Goal: Task Accomplishment & Management: Complete application form

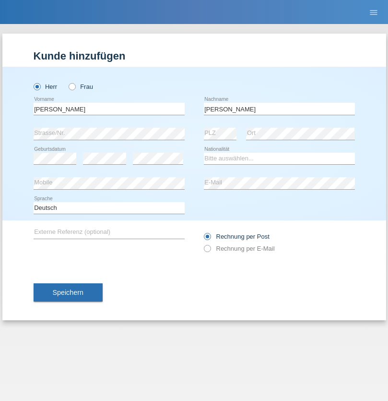
type input "Mohamed"
select select "SY"
select select "C"
select select "21"
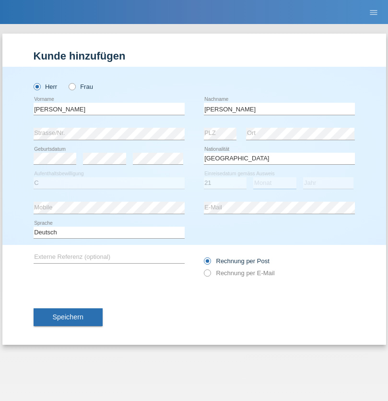
select select "12"
select select "2013"
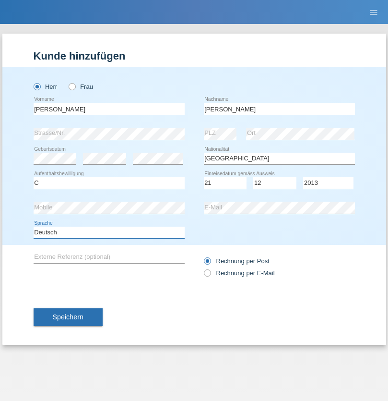
select select "en"
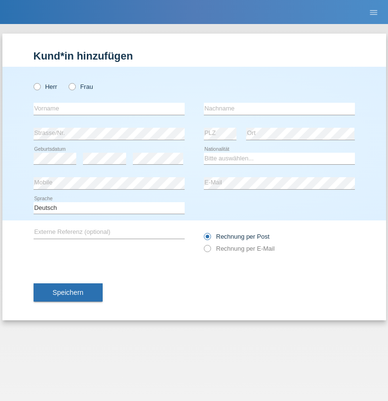
radio input "true"
click at [109, 108] on input "text" at bounding box center [109, 109] width 151 height 12
type input "David"
click at [279, 108] on input "text" at bounding box center [279, 109] width 151 height 12
type input "Senn"
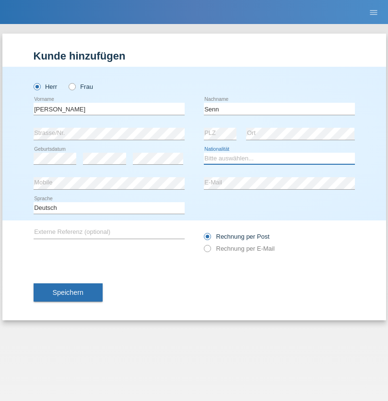
select select "CH"
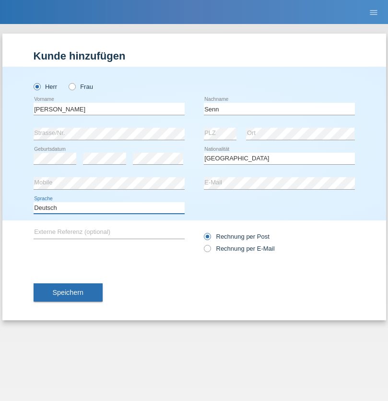
select select "en"
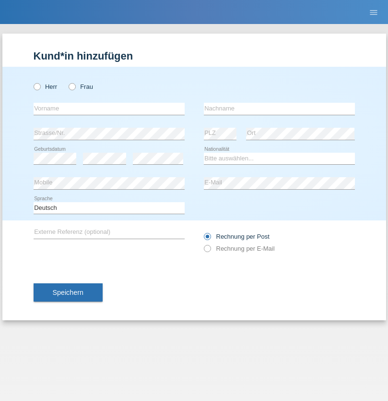
radio input "true"
click at [109, 108] on input "text" at bounding box center [109, 109] width 151 height 12
type input "jodice"
click at [279, 108] on input "text" at bounding box center [279, 109] width 151 height 12
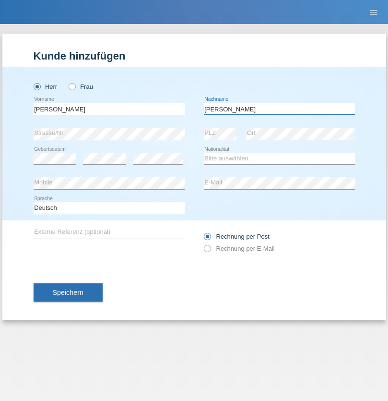
type input "[PERSON_NAME]"
select select "FR"
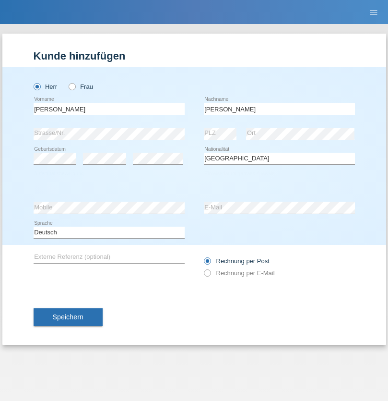
select select "C"
select select "01"
select select "12"
select select "2018"
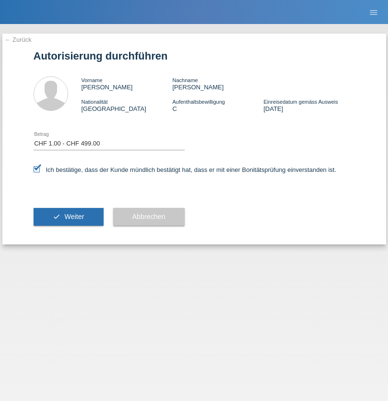
select select "1"
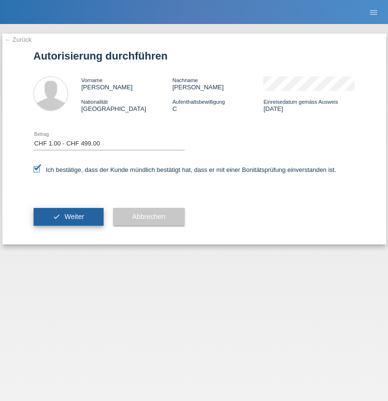
click at [68, 216] on span "Weiter" at bounding box center [74, 217] width 20 height 8
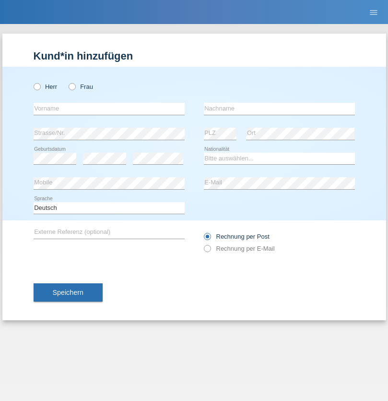
radio input "true"
click at [109, 108] on input "text" at bounding box center [109, 109] width 151 height 12
type input "Cristian"
click at [279, 108] on input "text" at bounding box center [279, 109] width 151 height 12
type input "Teeriu"
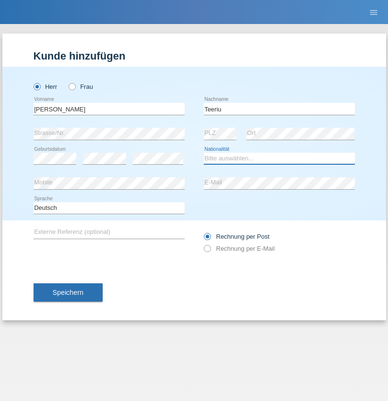
select select "RO"
select select "C"
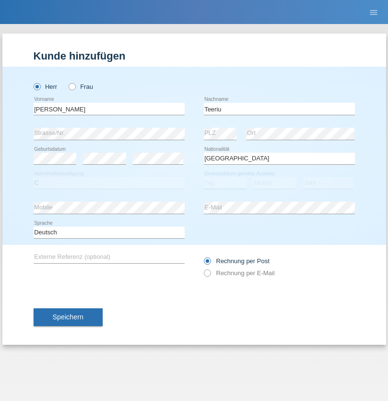
select select "07"
select select "09"
select select "2021"
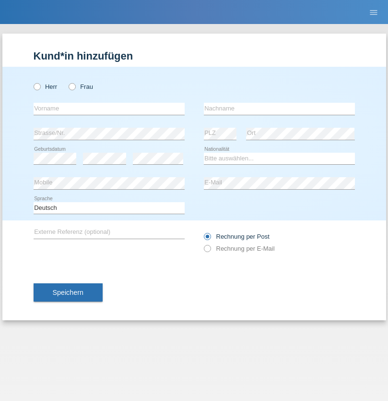
radio input "true"
click at [109, 108] on input "text" at bounding box center [109, 109] width 151 height 12
type input "firat"
click at [279, 108] on input "text" at bounding box center [279, 109] width 151 height 12
type input "kara"
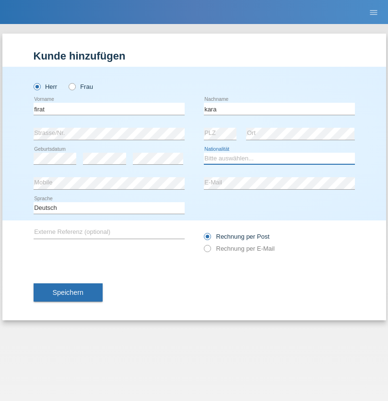
select select "CH"
radio input "true"
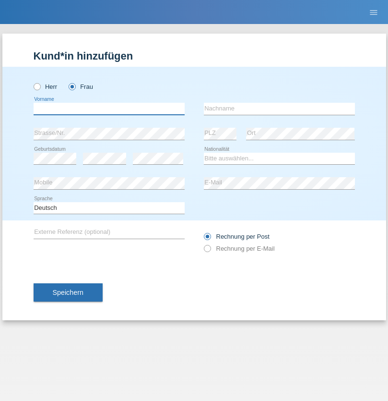
click at [109, 108] on input "text" at bounding box center [109, 109] width 151 height 12
type input "[PERSON_NAME]"
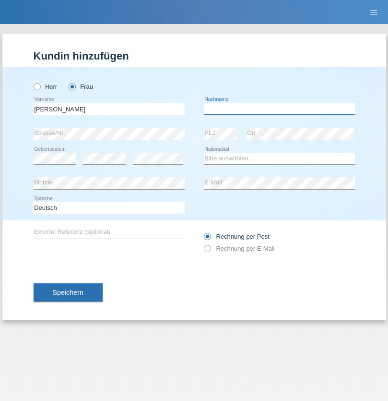
click at [279, 108] on input "text" at bounding box center [279, 109] width 151 height 12
type input "Dössegger"
select select "CH"
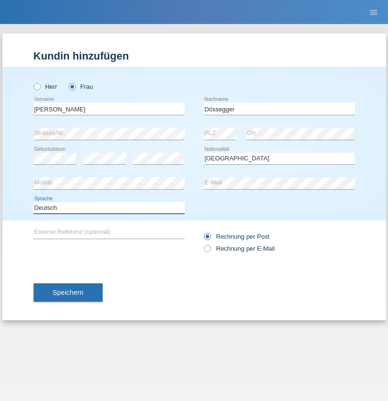
select select "en"
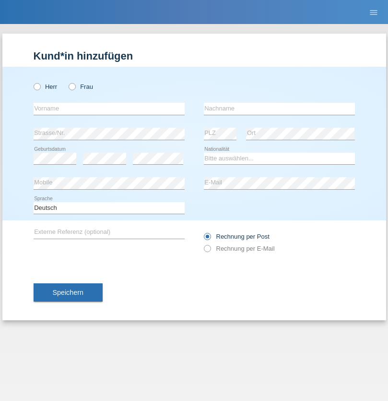
radio input "true"
click at [109, 108] on input "text" at bounding box center [109, 109] width 151 height 12
type input "Senije"
click at [279, 108] on input "text" at bounding box center [279, 109] width 151 height 12
type input "[DEMOGRAPHIC_DATA]"
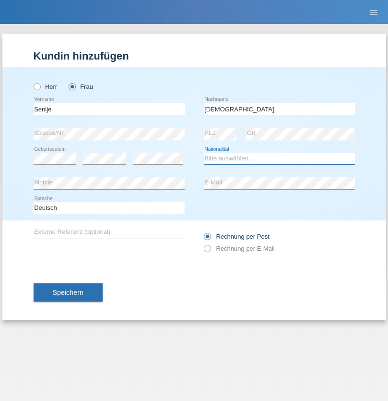
select select "CH"
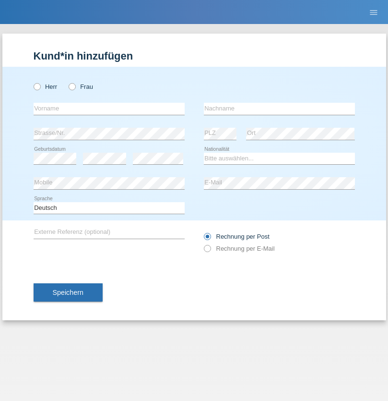
radio input "true"
click at [109, 108] on input "text" at bounding box center [109, 109] width 151 height 12
type input "[PERSON_NAME]"
click at [279, 108] on input "text" at bounding box center [279, 109] width 151 height 12
type input "Priestley"
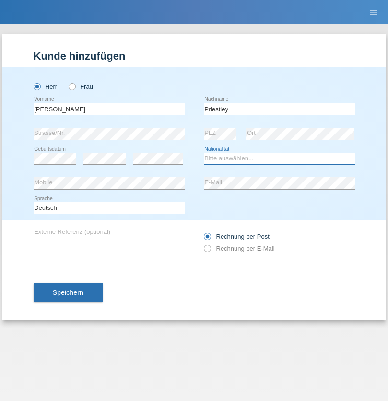
select select "CH"
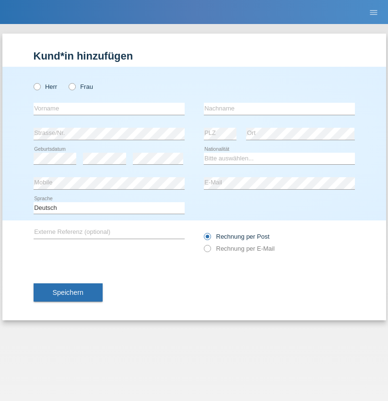
radio input "true"
click at [109, 108] on input "text" at bounding box center [109, 109] width 151 height 12
type input "Francesco"
click at [279, 108] on input "text" at bounding box center [279, 109] width 151 height 12
type input "Fortugno"
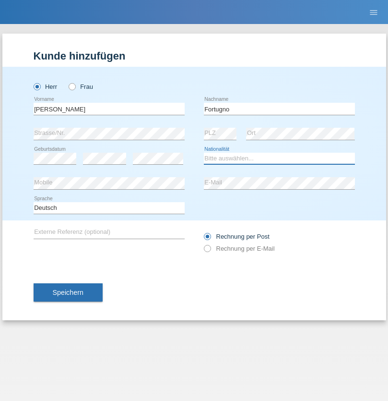
select select "IT"
select select "C"
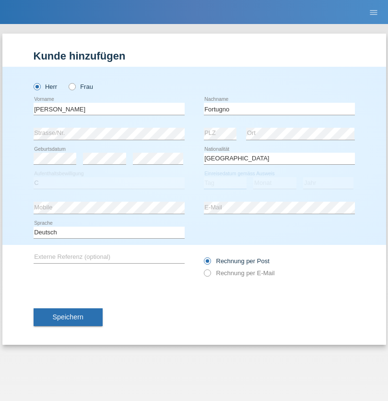
select select "09"
select select "08"
select select "2006"
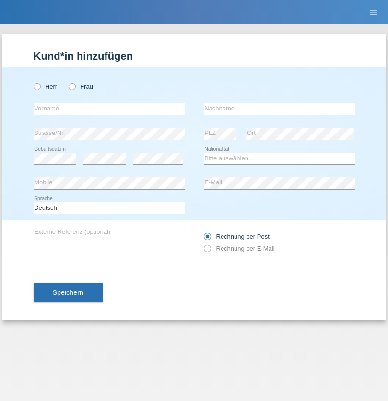
radio input "true"
click at [109, 108] on input "text" at bounding box center [109, 109] width 151 height 12
type input "[PERSON_NAME]"
click at [279, 108] on input "text" at bounding box center [279, 109] width 151 height 12
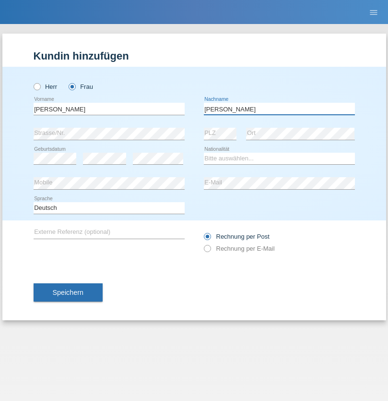
type input "[PERSON_NAME]"
select select "UA"
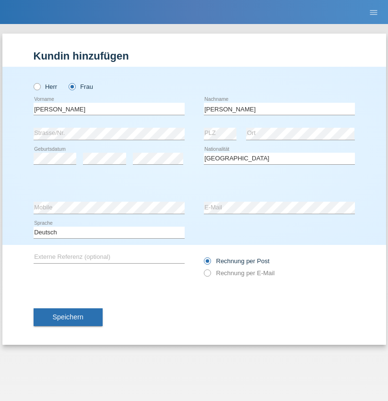
select select "C"
select select "23"
select select "10"
select select "2021"
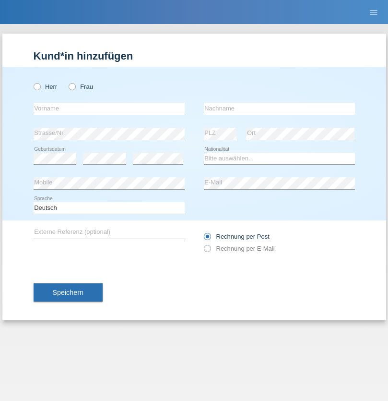
radio input "true"
click at [109, 108] on input "text" at bounding box center [109, 109] width 151 height 12
type input "Nuria"
click at [279, 108] on input "text" at bounding box center [279, 109] width 151 height 12
type input "D'Antino"
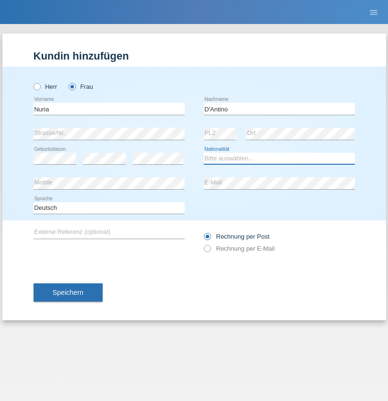
select select "CH"
